Goal: Information Seeking & Learning: Find specific page/section

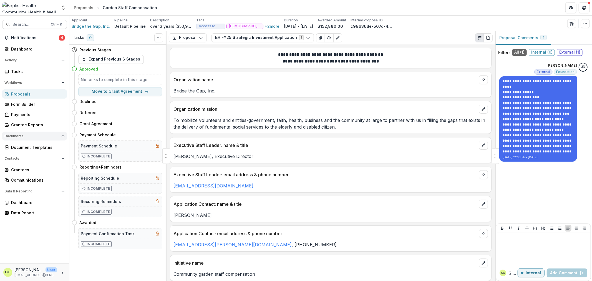
scroll to position [157, 0]
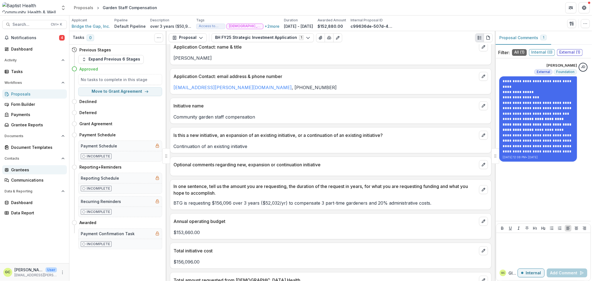
click at [23, 171] on div "Grantees" at bounding box center [36, 170] width 51 height 6
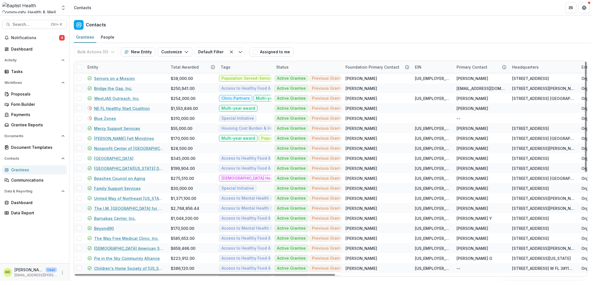
click at [98, 67] on div "Entity" at bounding box center [92, 67] width 17 height 6
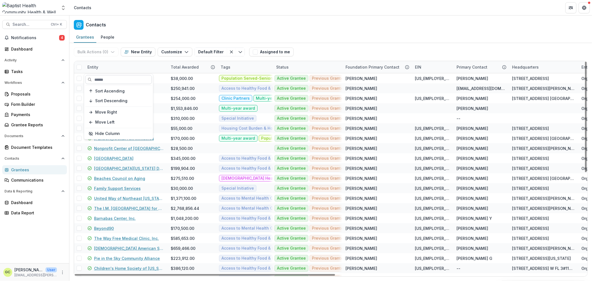
click at [104, 82] on input at bounding box center [118, 79] width 67 height 9
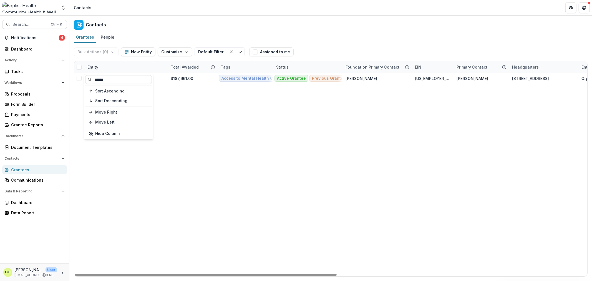
type input "******"
click at [206, 181] on div "Hope Haven Association Inc $187,661.00 Access to Mental Health Care Population …" at bounding box center [575, 174] width 1003 height 203
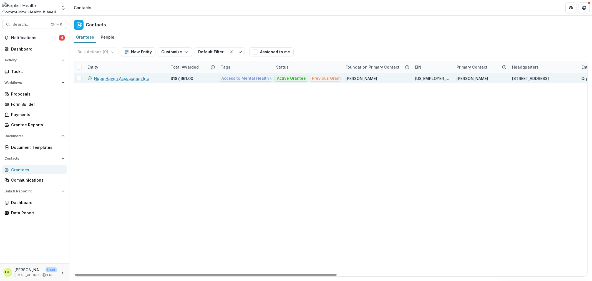
click at [124, 75] on link "Hope Haven Association Inc" at bounding box center [121, 78] width 55 height 6
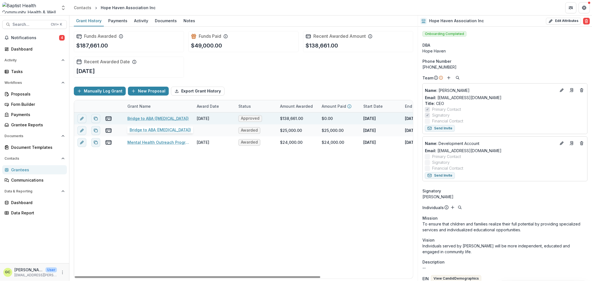
click at [143, 117] on link "Bridge to ABA ([MEDICAL_DATA])" at bounding box center [157, 118] width 61 height 6
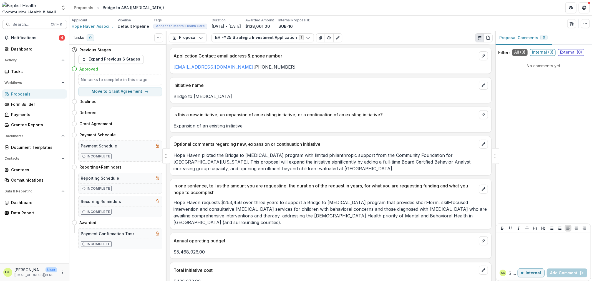
scroll to position [172, 0]
